Goal: Use online tool/utility: Utilize a website feature to perform a specific function

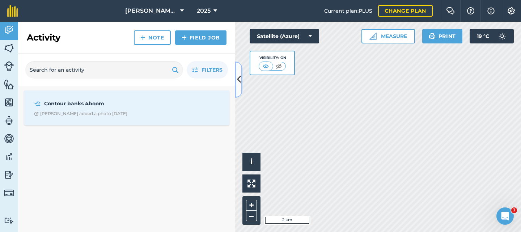
click at [241, 83] on button at bounding box center [238, 79] width 7 height 36
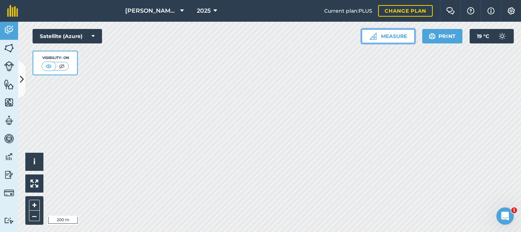
click at [382, 38] on button "Measure" at bounding box center [388, 36] width 54 height 14
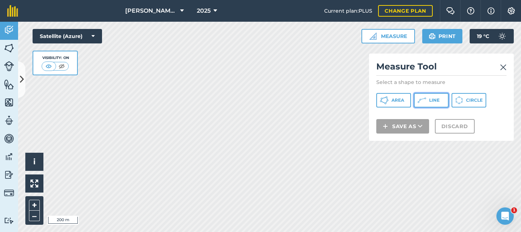
click at [430, 106] on button "Line" at bounding box center [431, 100] width 35 height 14
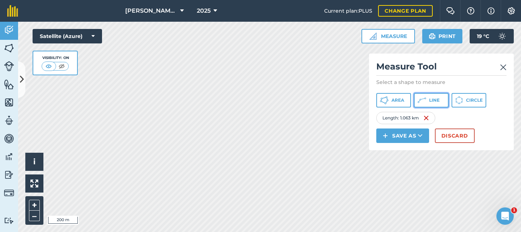
click at [428, 98] on button "Line" at bounding box center [431, 100] width 35 height 14
click at [433, 98] on span "Line" at bounding box center [434, 100] width 10 height 6
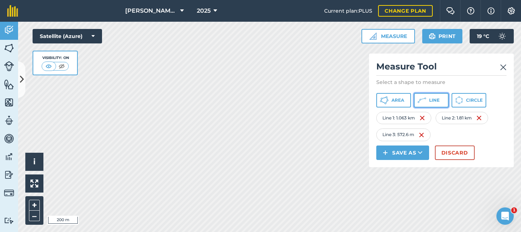
click at [434, 97] on button "Line" at bounding box center [431, 100] width 35 height 14
click at [428, 100] on button "Line" at bounding box center [431, 100] width 35 height 14
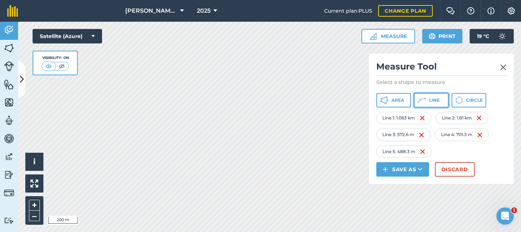
click at [438, 101] on span "Line" at bounding box center [434, 100] width 10 height 6
click at [424, 102] on icon at bounding box center [421, 100] width 9 height 9
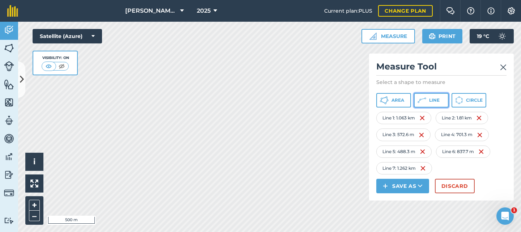
click at [424, 99] on icon at bounding box center [421, 100] width 9 height 9
click at [504, 67] on img at bounding box center [503, 67] width 7 height 9
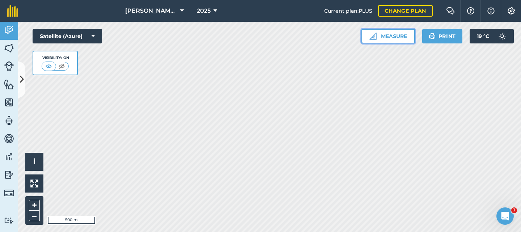
click at [395, 37] on button "Measure" at bounding box center [388, 36] width 54 height 14
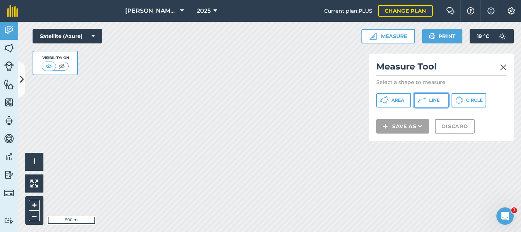
click at [423, 97] on icon at bounding box center [421, 100] width 9 height 9
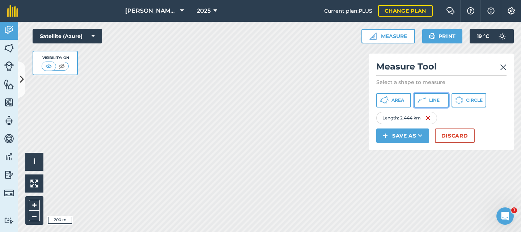
click at [432, 98] on span "Line" at bounding box center [434, 100] width 10 height 6
click at [426, 97] on icon at bounding box center [421, 100] width 9 height 9
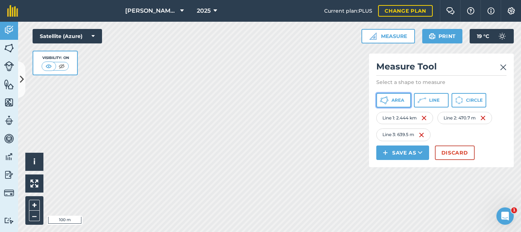
click at [404, 102] on button "Area" at bounding box center [393, 100] width 35 height 14
click at [430, 98] on span "Line" at bounding box center [434, 100] width 10 height 6
click at [425, 97] on icon at bounding box center [424, 97] width 1 height 1
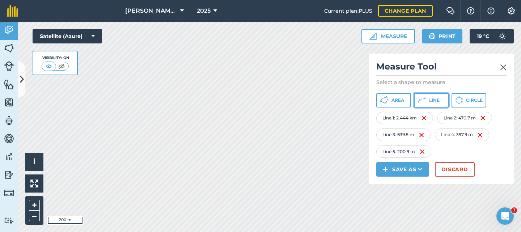
click at [432, 100] on span "Line" at bounding box center [434, 100] width 10 height 6
click at [428, 99] on button "Line" at bounding box center [431, 100] width 35 height 14
